Goal: Transaction & Acquisition: Purchase product/service

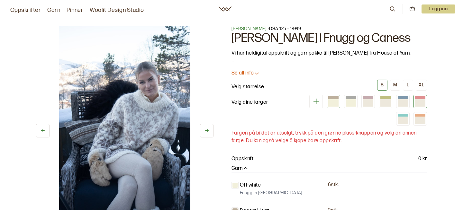
click at [423, 106] on div at bounding box center [420, 102] width 10 height 7
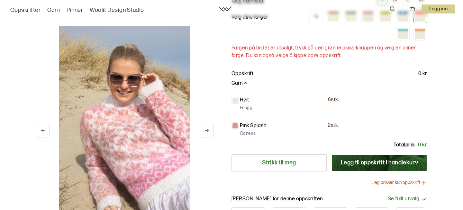
scroll to position [67, 0]
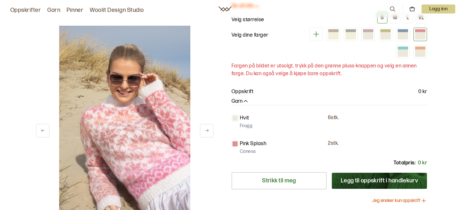
click at [400, 201] on button "Jeg ønsker kun oppskrift" at bounding box center [400, 201] width 55 height 6
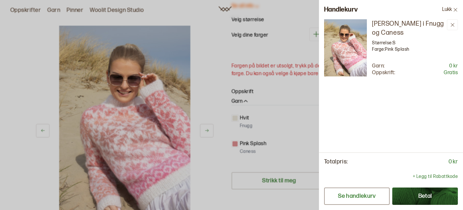
click at [357, 200] on button "Se handlekurv" at bounding box center [357, 196] width 66 height 17
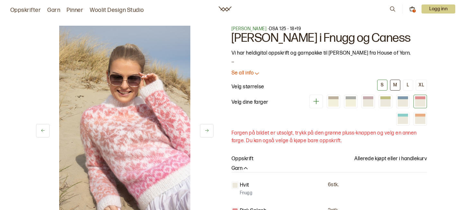
click at [397, 85] on div "M" at bounding box center [396, 85] width 4 height 6
click at [413, 8] on icon at bounding box center [413, 9] width 6 height 6
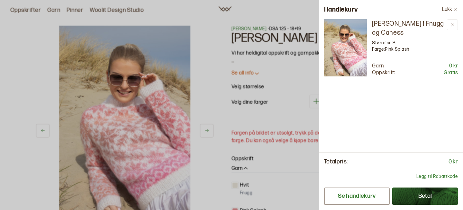
click at [376, 195] on button "Se handlekurv" at bounding box center [357, 196] width 66 height 17
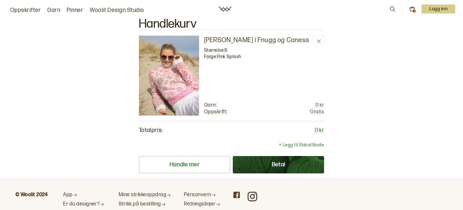
click at [291, 165] on button "Betal" at bounding box center [278, 164] width 91 height 17
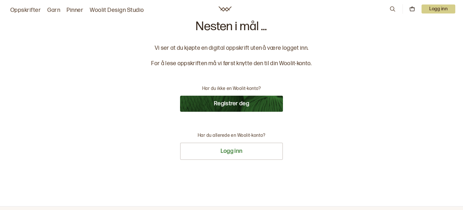
click at [248, 110] on button "Registrer deg" at bounding box center [231, 104] width 103 height 16
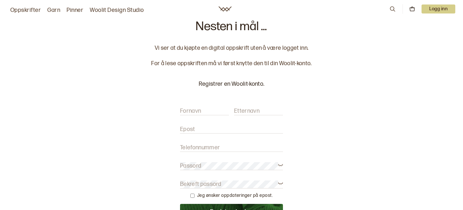
click at [204, 105] on div "Fornavn Etternavn" at bounding box center [231, 108] width 103 height 14
click at [201, 108] on label "Fornavn" at bounding box center [190, 111] width 21 height 8
click at [201, 108] on input "Fornavn" at bounding box center [204, 111] width 49 height 8
type input "Inger-Marie"
type input "Kambestad"
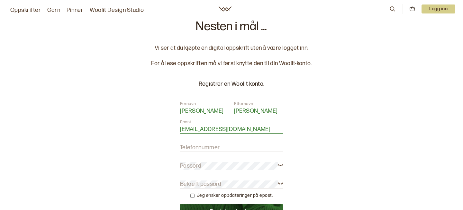
type input "imskambestad@gmail.com"
type input "48040049"
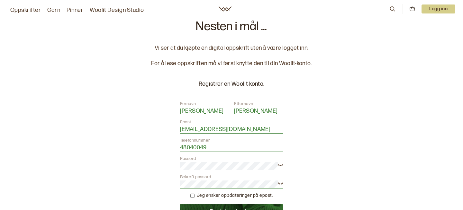
click at [349, 160] on div "Nesten i mål ... Vi ser at du kjøpte en digital oppskrift uten å være logget in…" at bounding box center [231, 184] width 463 height 369
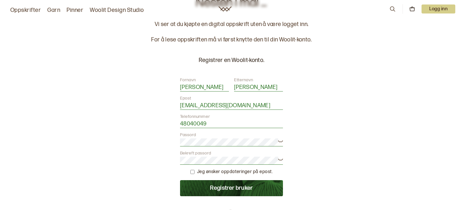
scroll to position [92, 0]
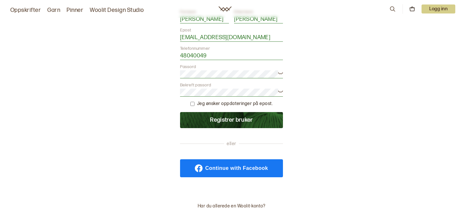
click at [258, 121] on button "Registrer bruker" at bounding box center [231, 120] width 103 height 16
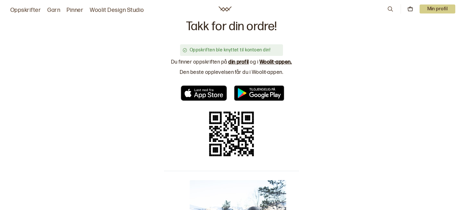
scroll to position [3, 0]
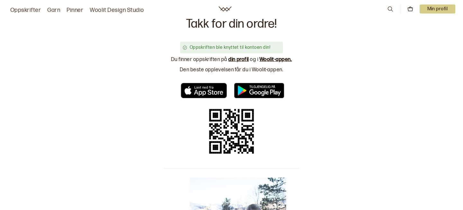
click at [242, 61] on link "din profil" at bounding box center [238, 60] width 21 height 6
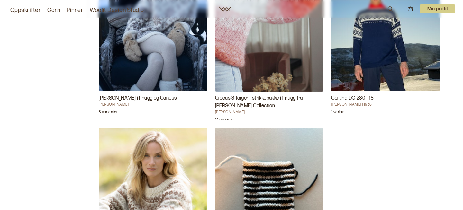
scroll to position [86, 0]
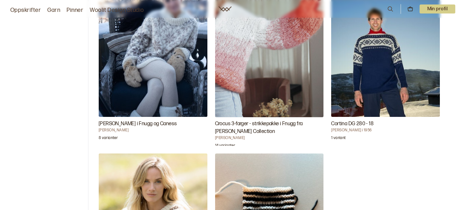
click at [166, 94] on img "Carly Genser i Fnugg og Caness" at bounding box center [153, 35] width 109 height 163
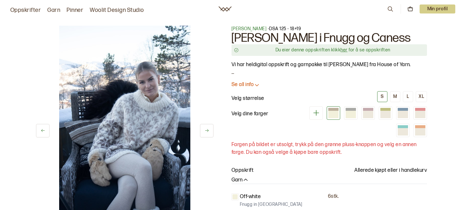
scroll to position [2, 0]
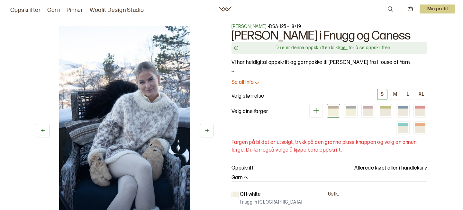
click at [344, 48] on link "her" at bounding box center [344, 47] width 7 height 5
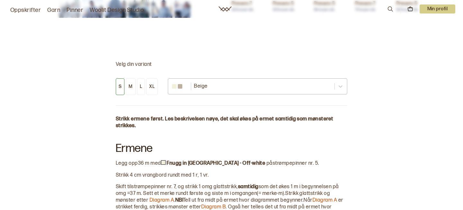
scroll to position [339, 0]
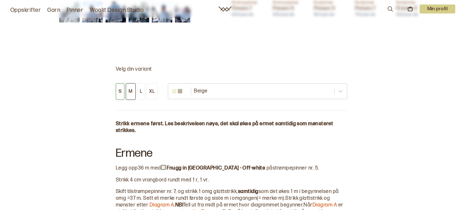
click at [131, 95] on button "M" at bounding box center [131, 91] width 10 height 17
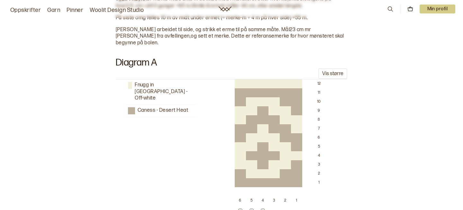
scroll to position [595, 0]
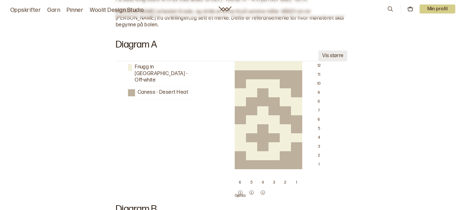
click at [324, 51] on button "Vis større" at bounding box center [333, 56] width 29 height 11
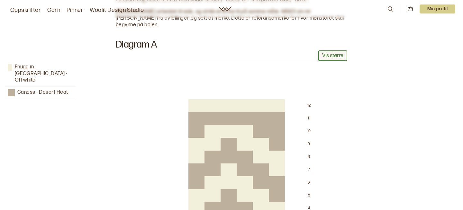
click at [324, 51] on button "Vis større" at bounding box center [333, 56] width 29 height 11
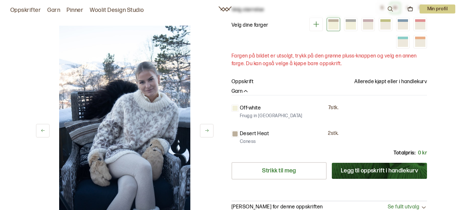
scroll to position [0, 0]
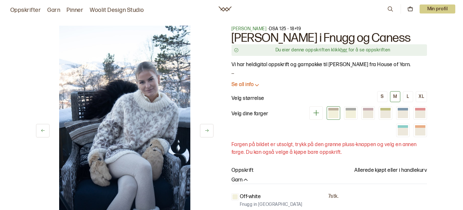
click at [438, 7] on p "Min profil" at bounding box center [438, 9] width 36 height 9
click at [424, 28] on div "Profil" at bounding box center [430, 26] width 51 height 13
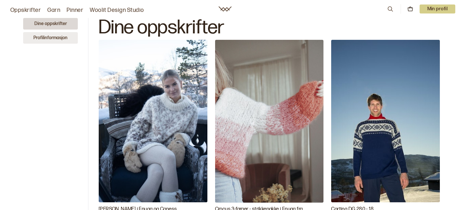
click at [61, 35] on button "Profilinformasjon" at bounding box center [50, 38] width 55 height 12
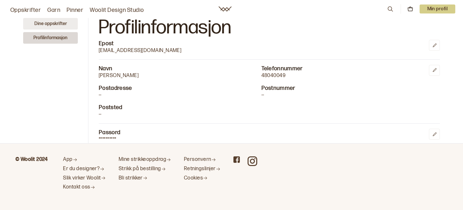
click at [53, 25] on button "Dine oppskrifter" at bounding box center [50, 24] width 55 height 12
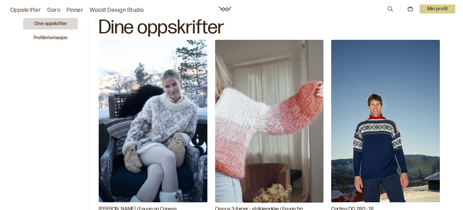
click at [19, 11] on link "Oppskrifter" at bounding box center [25, 10] width 31 height 9
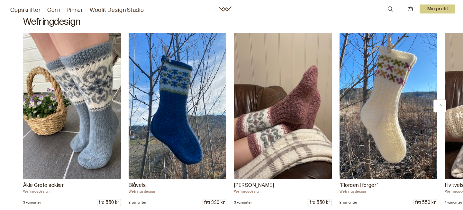
scroll to position [553, 0]
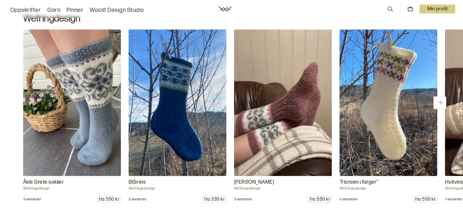
click at [439, 104] on icon at bounding box center [440, 102] width 5 height 5
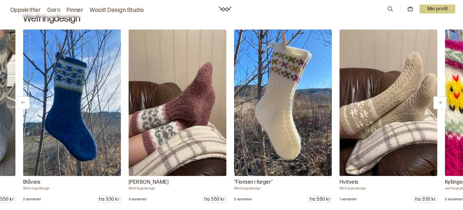
click at [439, 104] on icon at bounding box center [440, 102] width 5 height 5
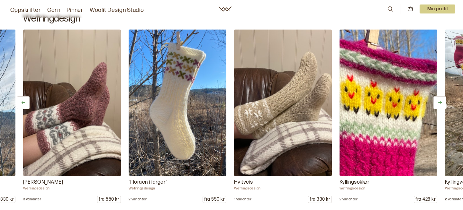
click at [439, 104] on icon at bounding box center [440, 102] width 5 height 5
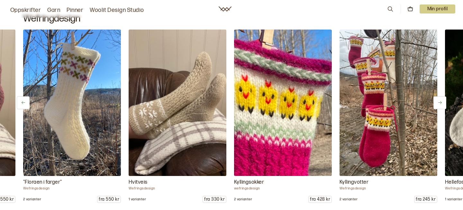
click at [439, 104] on icon at bounding box center [440, 102] width 5 height 5
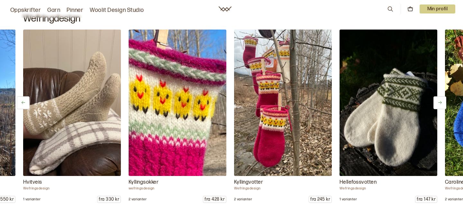
click at [439, 104] on icon at bounding box center [440, 102] width 5 height 5
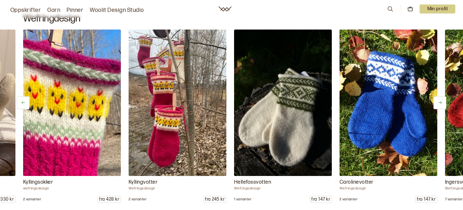
click at [439, 104] on icon at bounding box center [440, 102] width 5 height 5
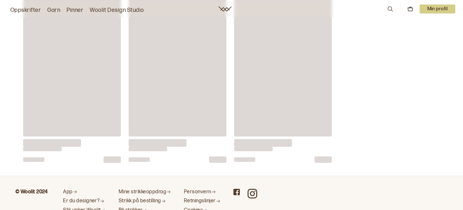
scroll to position [3420, 0]
